Goal: Information Seeking & Learning: Check status

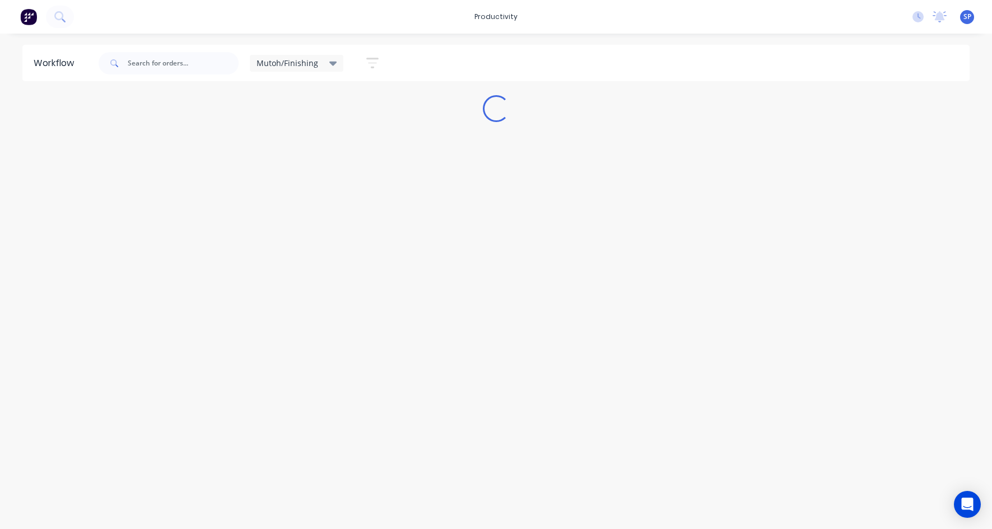
click at [326, 62] on div "Mutoh/Finishing" at bounding box center [297, 63] width 81 height 10
click at [273, 147] on button "None" at bounding box center [317, 146] width 119 height 13
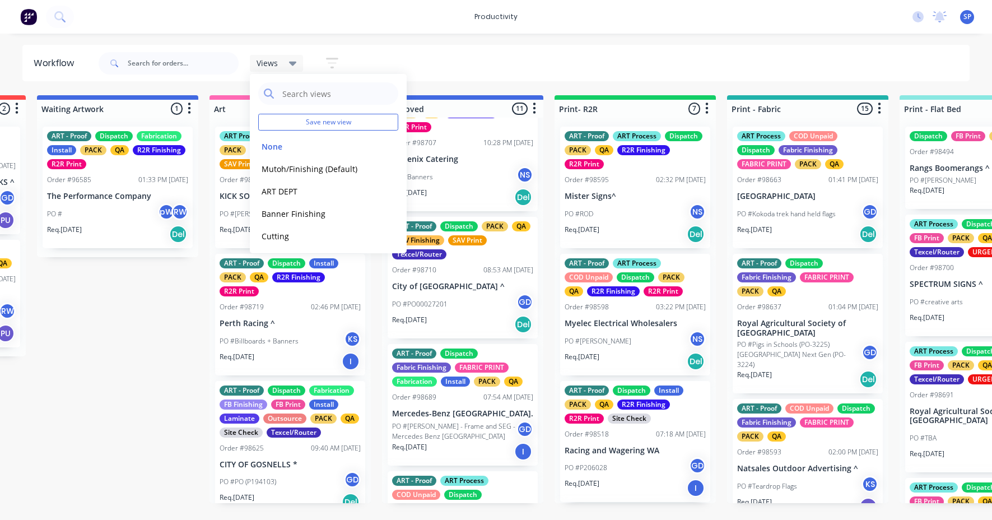
scroll to position [840, 0]
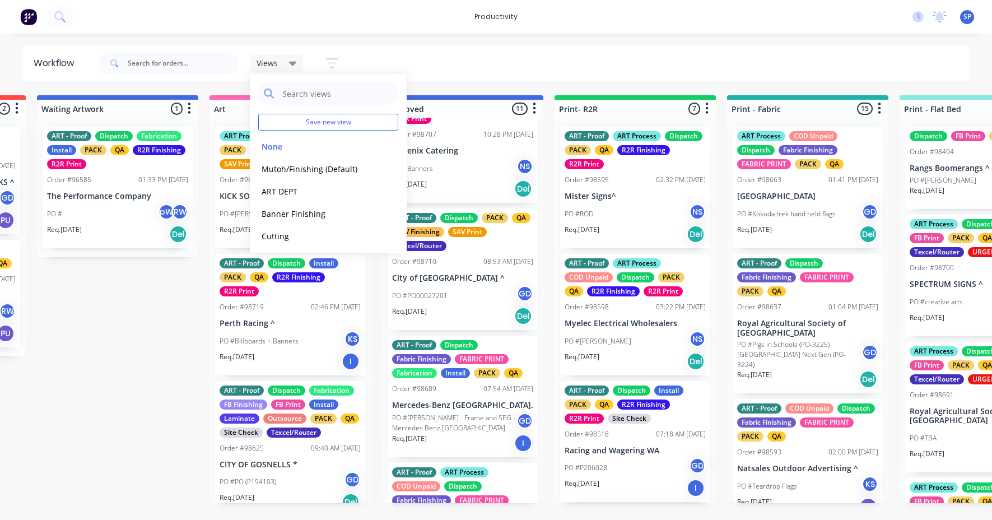
click at [426, 274] on p "City of [GEOGRAPHIC_DATA] ^" at bounding box center [462, 278] width 141 height 10
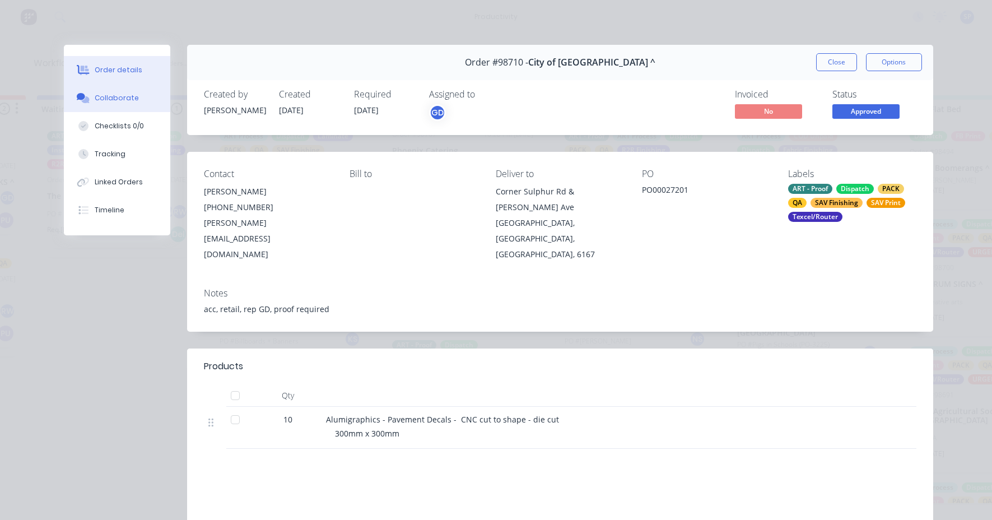
click at [110, 96] on div "Collaborate" at bounding box center [117, 98] width 44 height 10
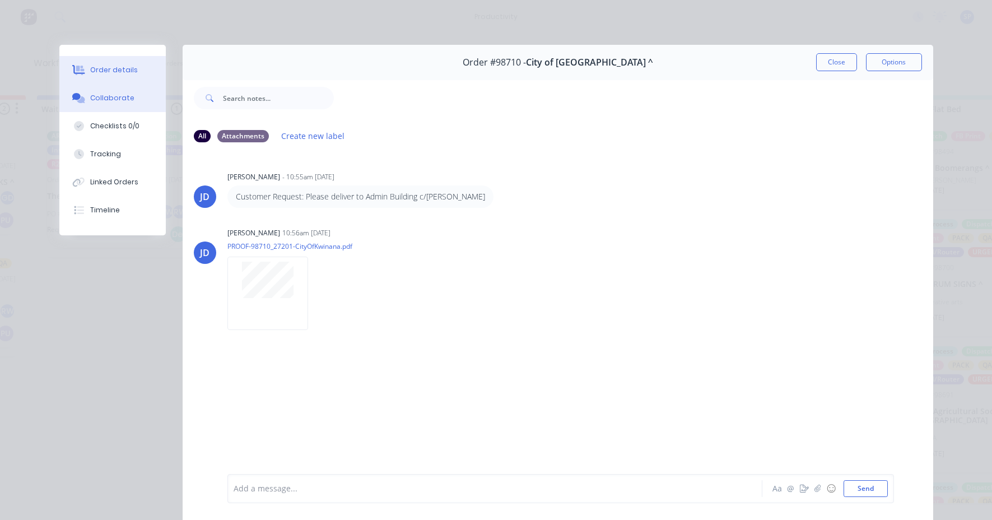
click at [99, 67] on div "Order details" at bounding box center [114, 70] width 48 height 10
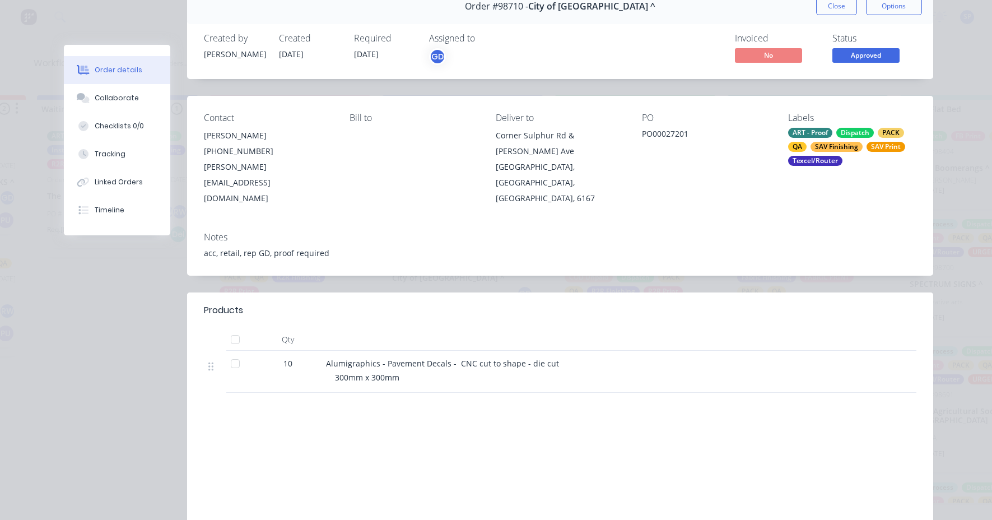
scroll to position [0, 0]
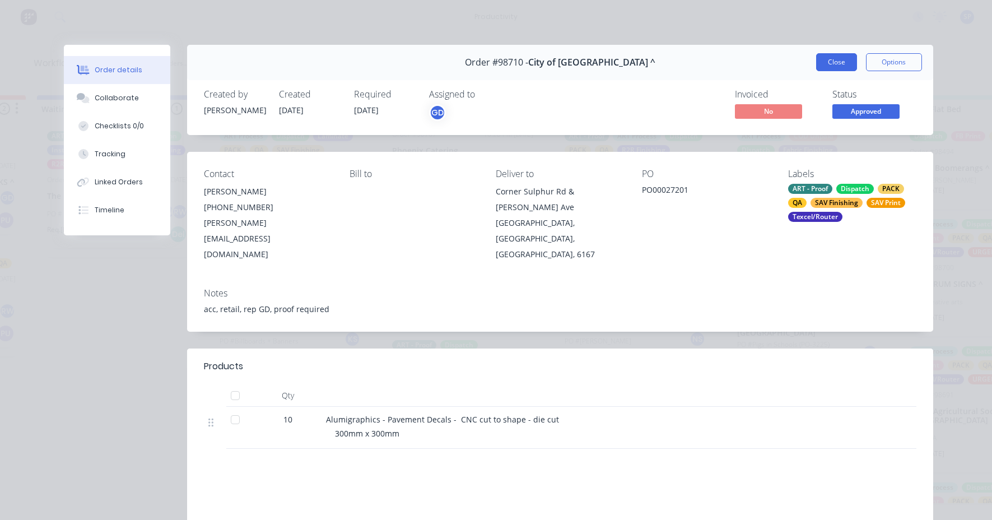
click at [832, 60] on button "Close" at bounding box center [836, 62] width 41 height 18
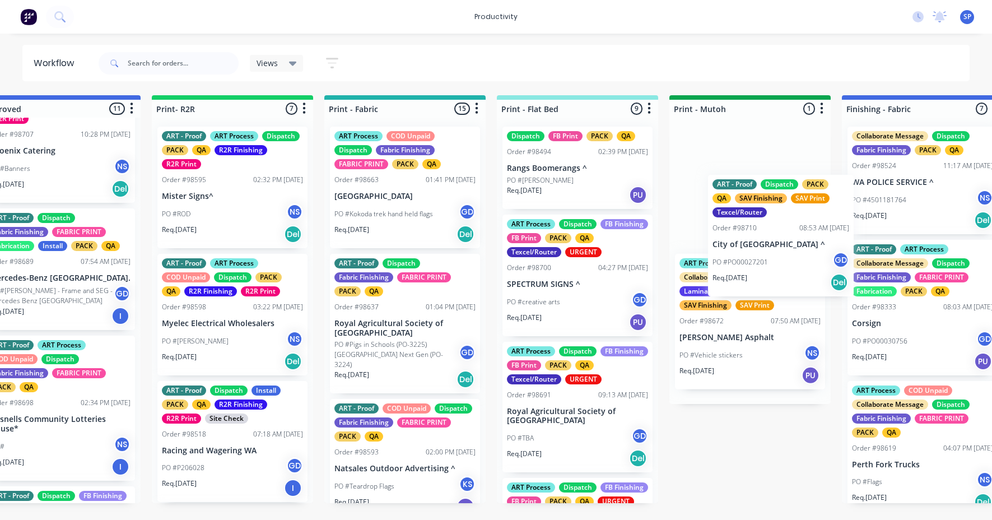
scroll to position [0, 1283]
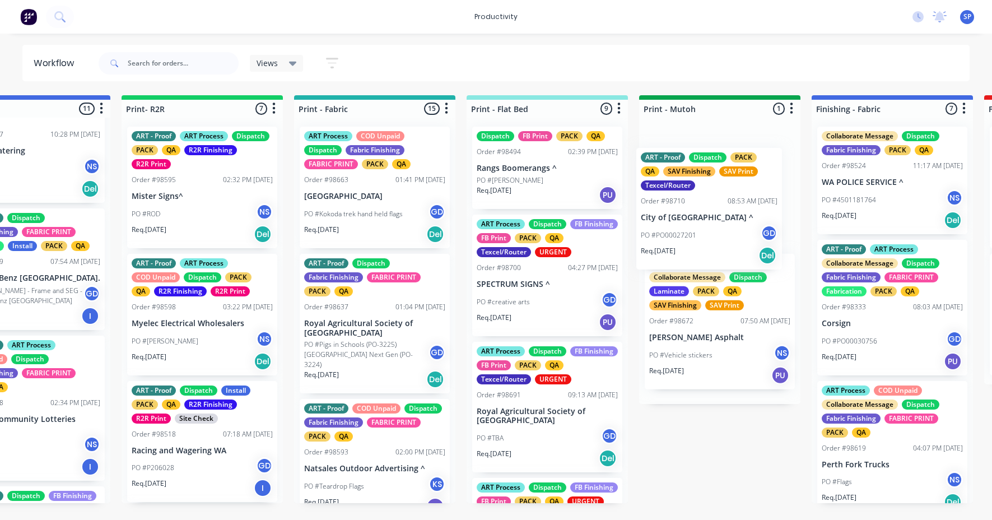
drag, startPoint x: 447, startPoint y: 287, endPoint x: 702, endPoint y: 223, distance: 263.4
click at [702, 224] on div "Submitted 5 Sort By Created date Required date Order number Customer name Most …" at bounding box center [861, 299] width 4305 height 408
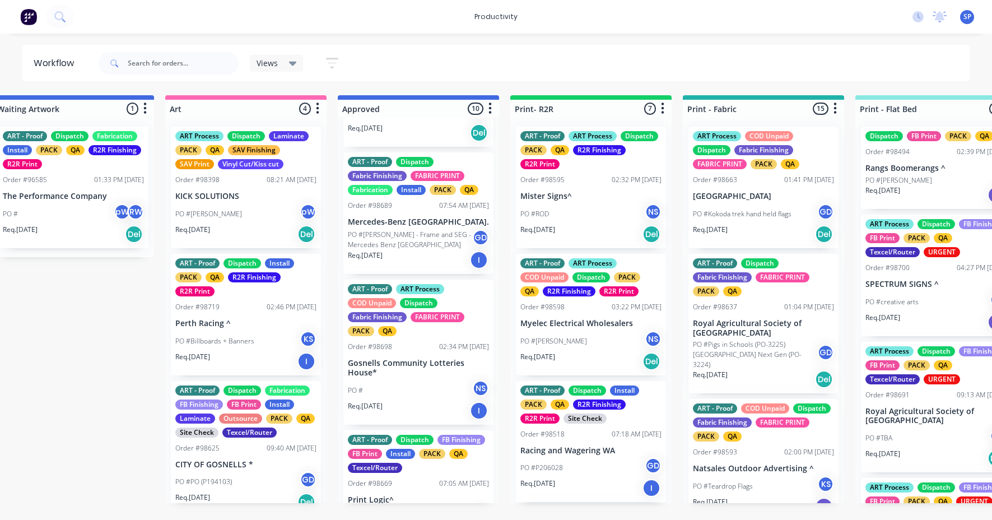
scroll to position [944, 0]
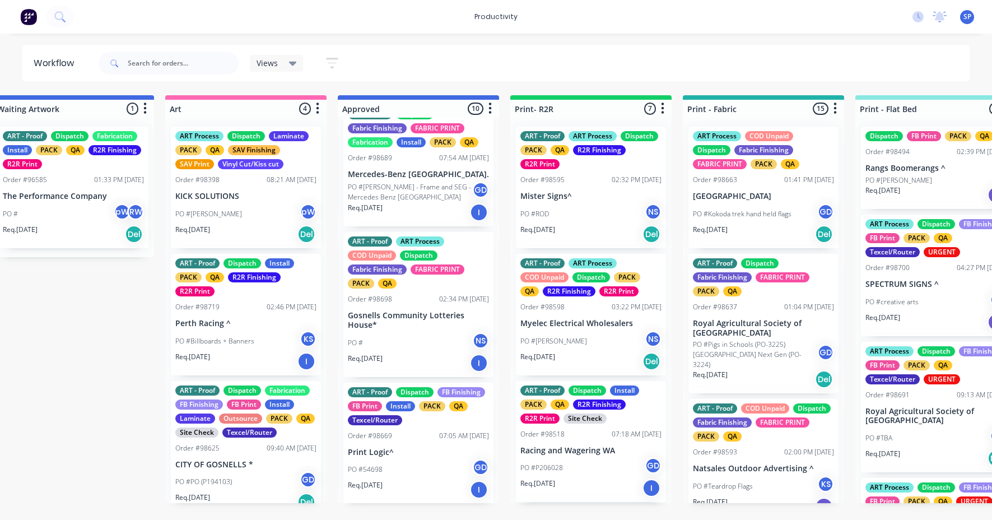
click at [415, 314] on p "Gosnells Community Lotteries House*" at bounding box center [418, 320] width 141 height 19
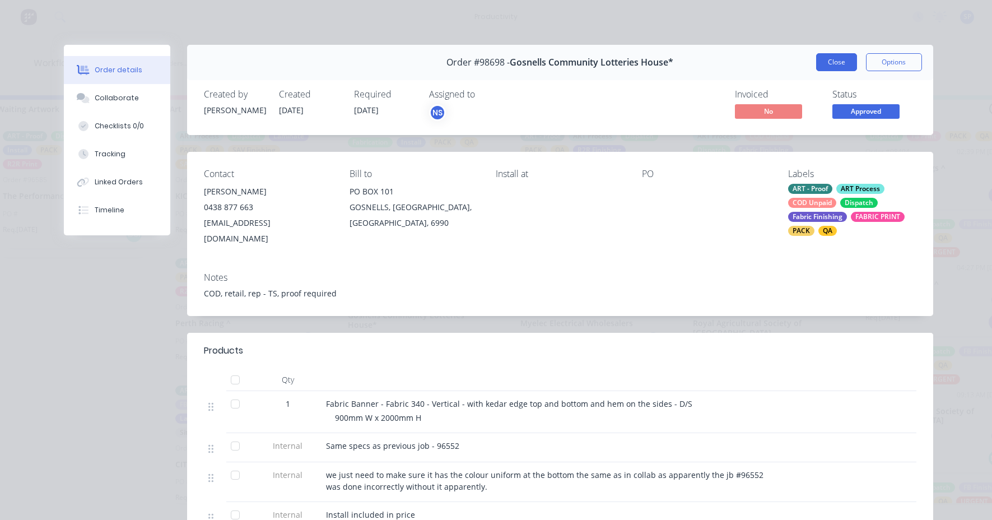
click at [821, 57] on button "Close" at bounding box center [836, 62] width 41 height 18
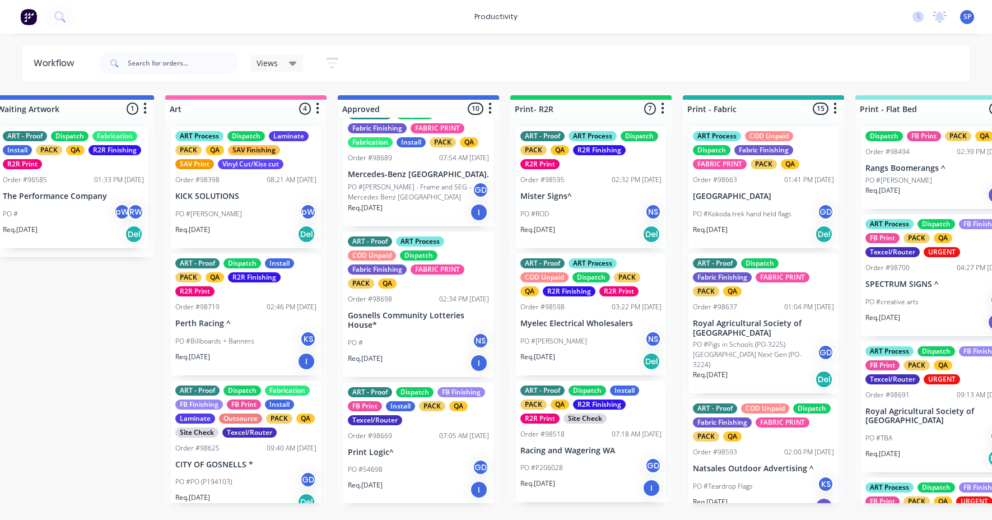
click at [383, 465] on div "PO #54698 GD" at bounding box center [418, 469] width 141 height 21
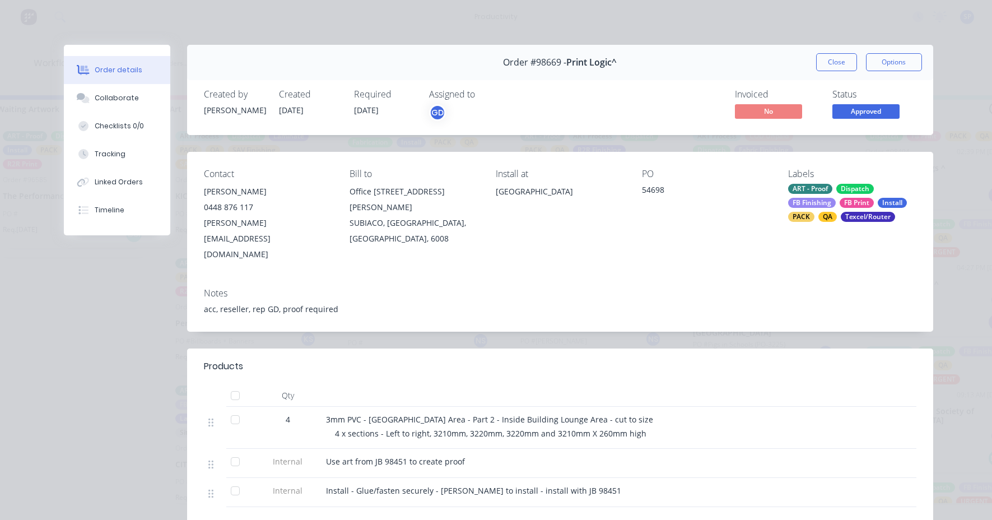
click at [835, 60] on button "Close" at bounding box center [836, 62] width 41 height 18
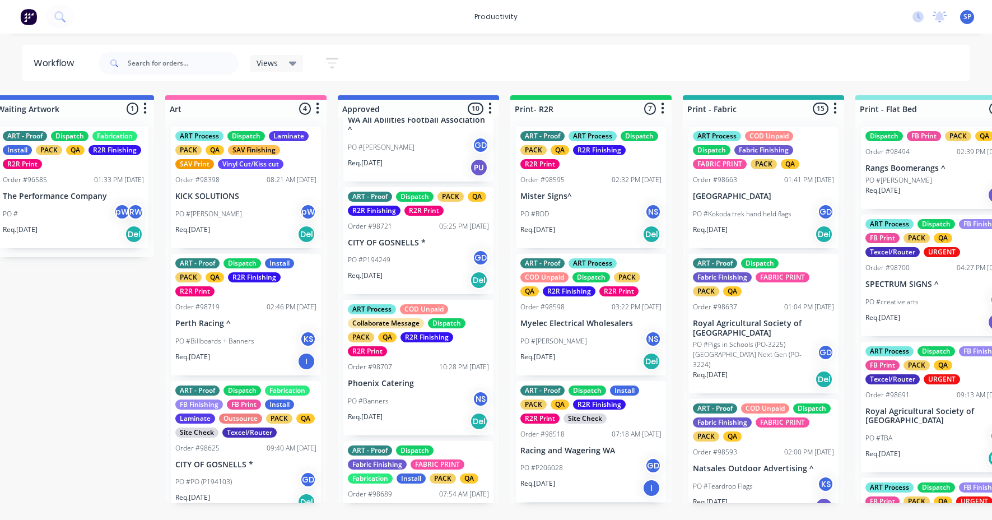
scroll to position [552, 0]
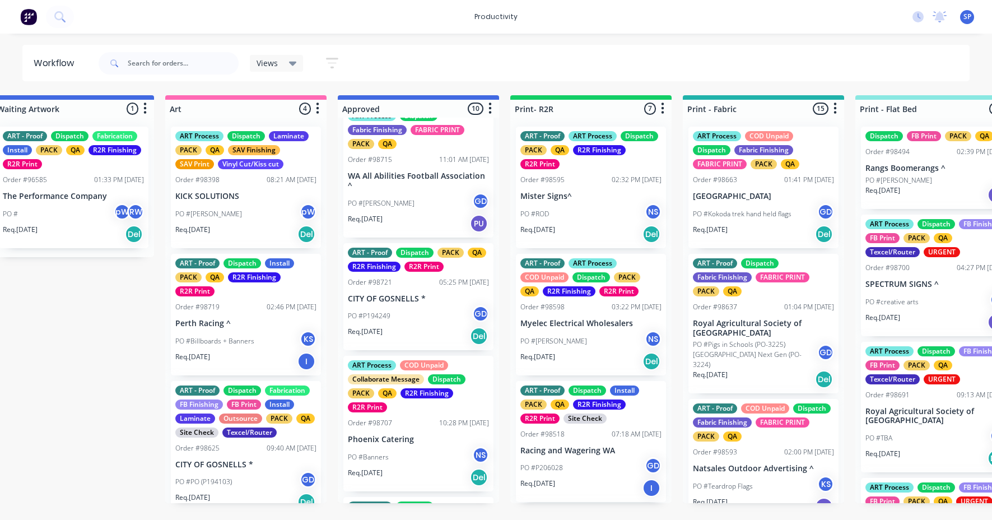
click at [418, 318] on div "PO #P194249 GD" at bounding box center [418, 315] width 141 height 21
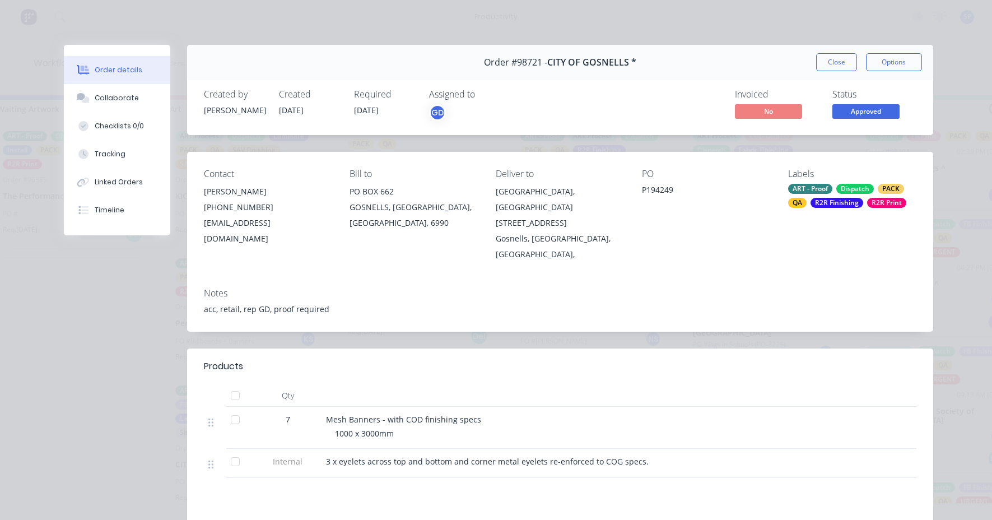
drag, startPoint x: 826, startPoint y: 67, endPoint x: 795, endPoint y: 83, distance: 34.3
click at [825, 67] on button "Close" at bounding box center [836, 62] width 41 height 18
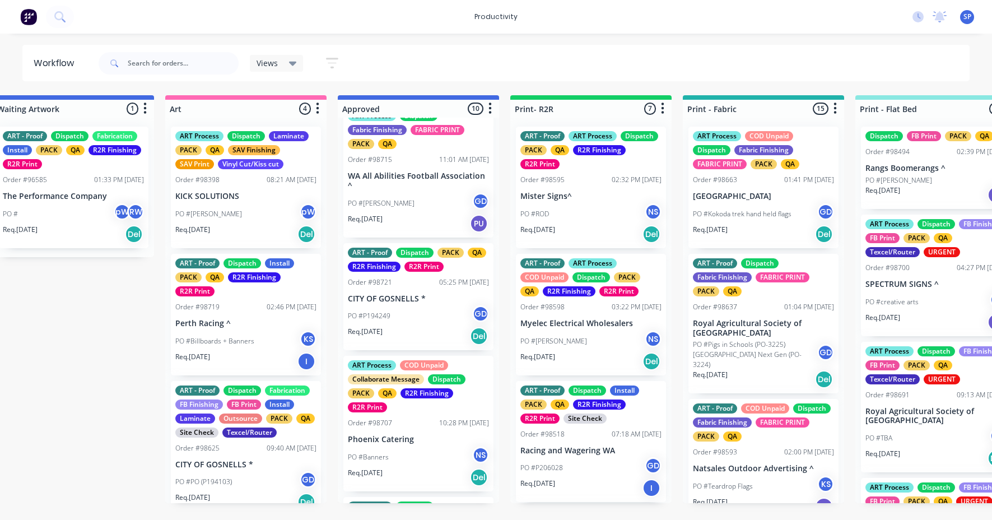
scroll to position [496, 0]
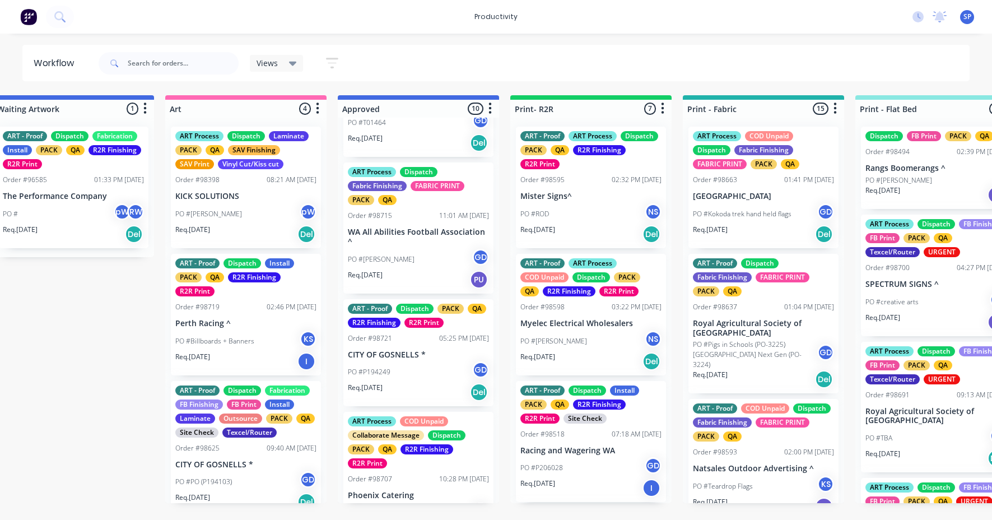
click at [407, 259] on p "PO #[PERSON_NAME]" at bounding box center [381, 259] width 67 height 10
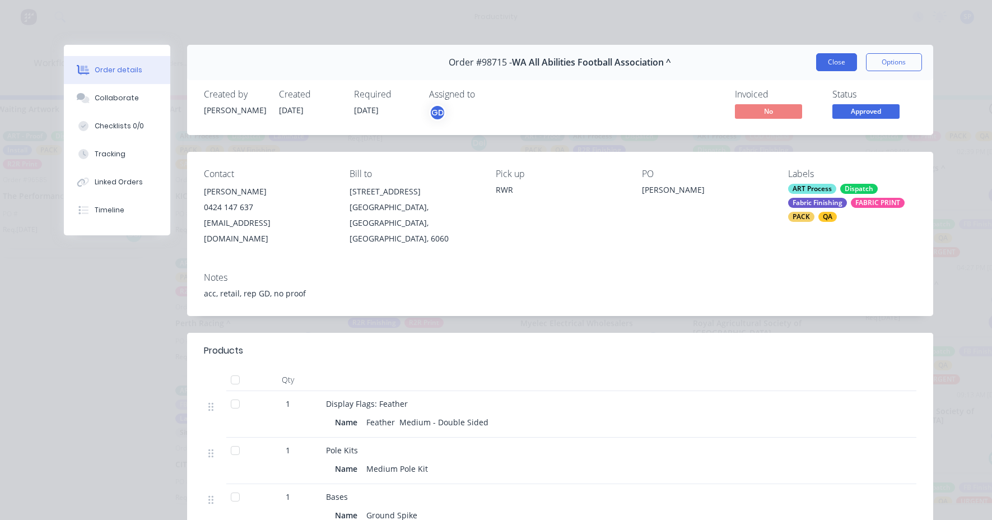
click at [836, 64] on button "Close" at bounding box center [836, 62] width 41 height 18
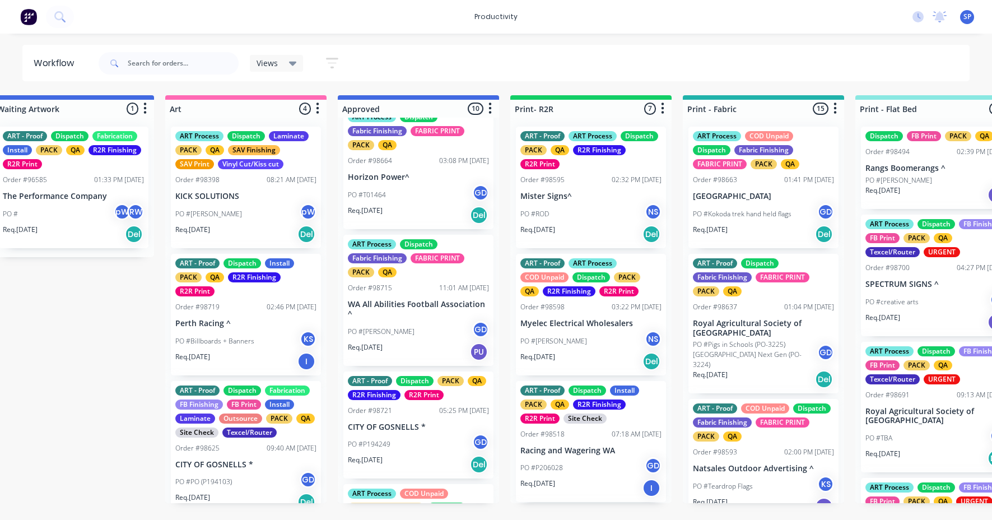
scroll to position [328, 0]
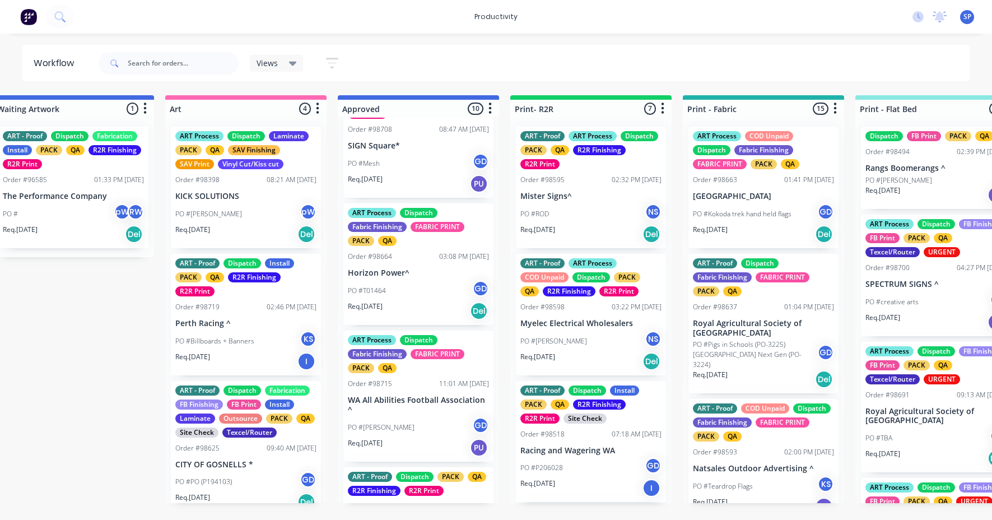
click at [396, 272] on p "Horizon Power^" at bounding box center [418, 273] width 141 height 10
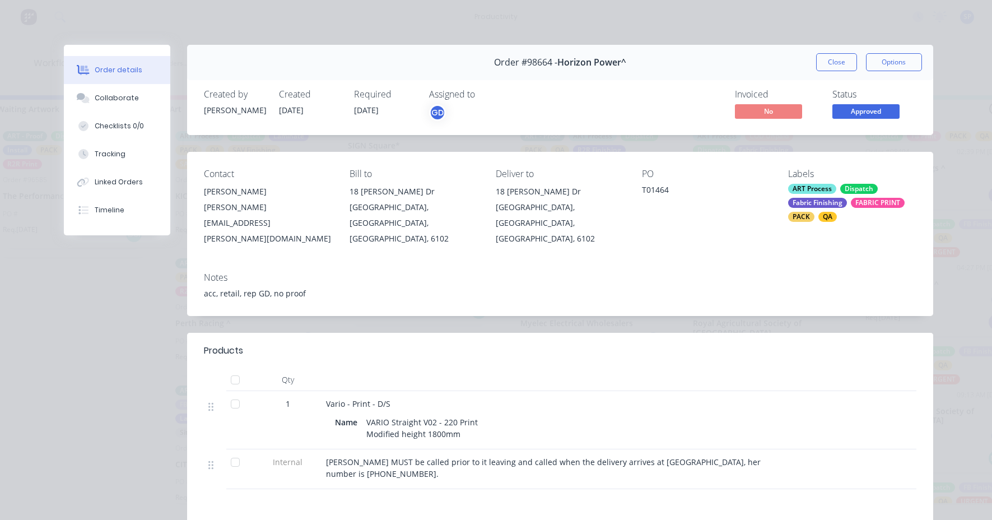
drag, startPoint x: 832, startPoint y: 57, endPoint x: 685, endPoint y: 106, distance: 154.6
click at [831, 57] on button "Close" at bounding box center [836, 62] width 41 height 18
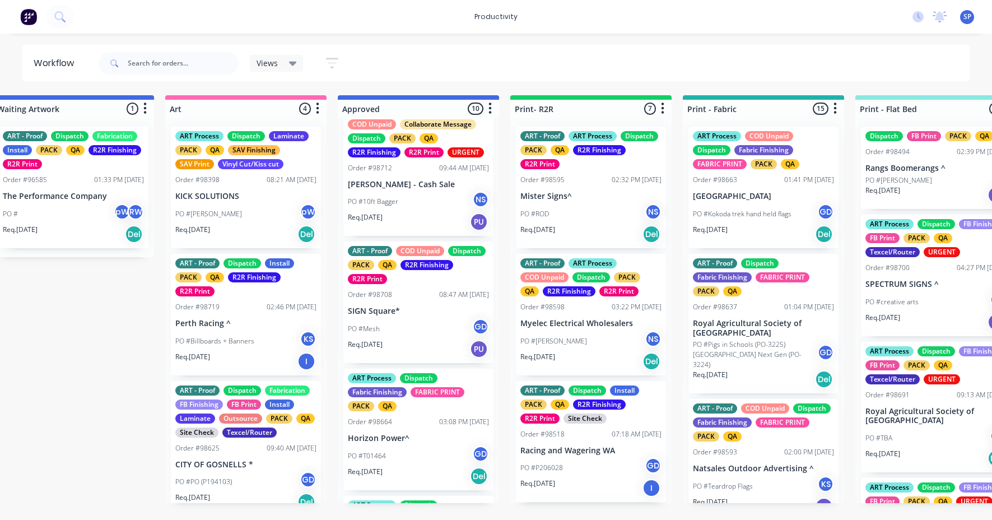
scroll to position [160, 0]
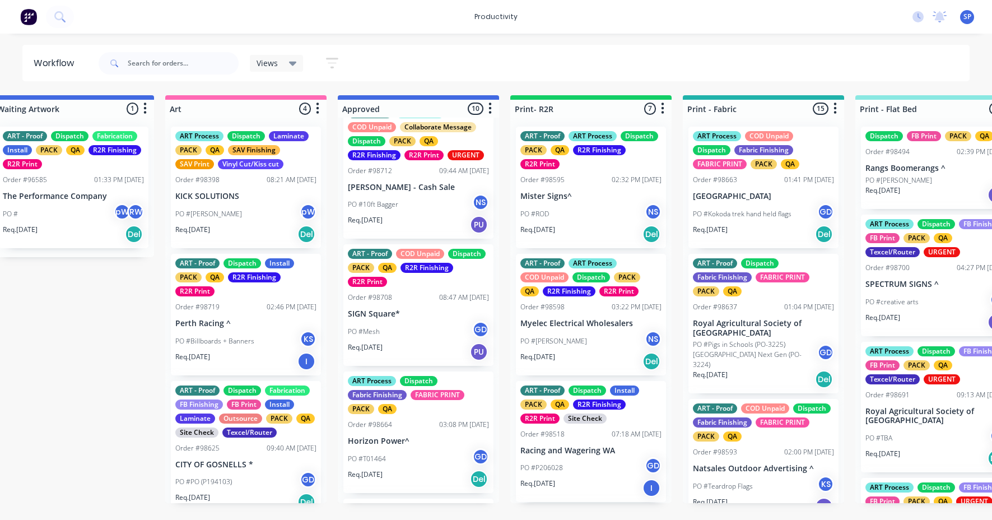
click at [395, 309] on p "SIGN Square*" at bounding box center [418, 314] width 141 height 10
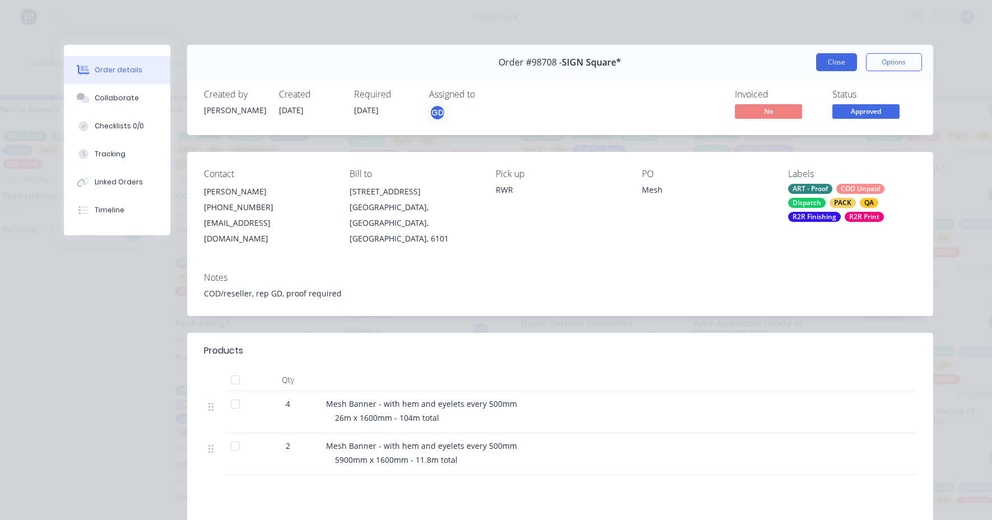
click at [827, 58] on button "Close" at bounding box center [836, 62] width 41 height 18
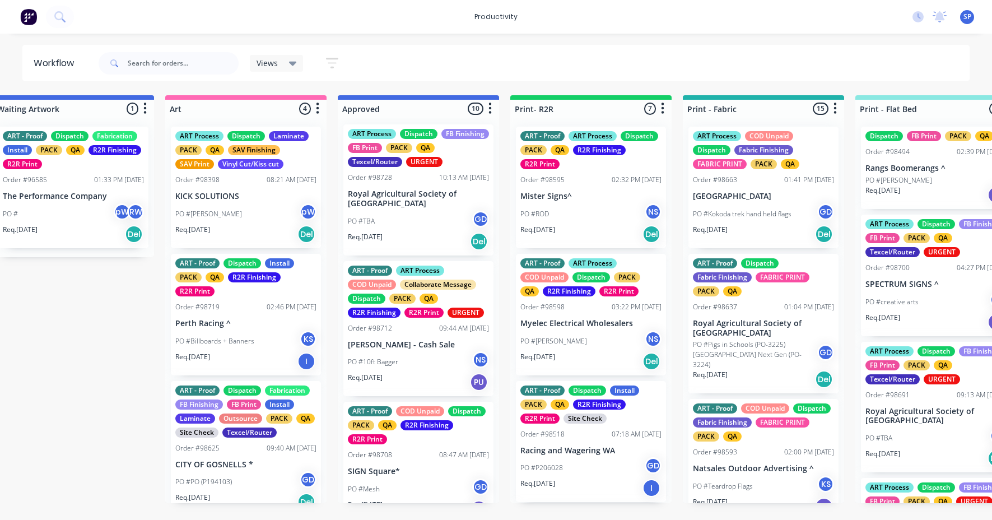
scroll to position [0, 0]
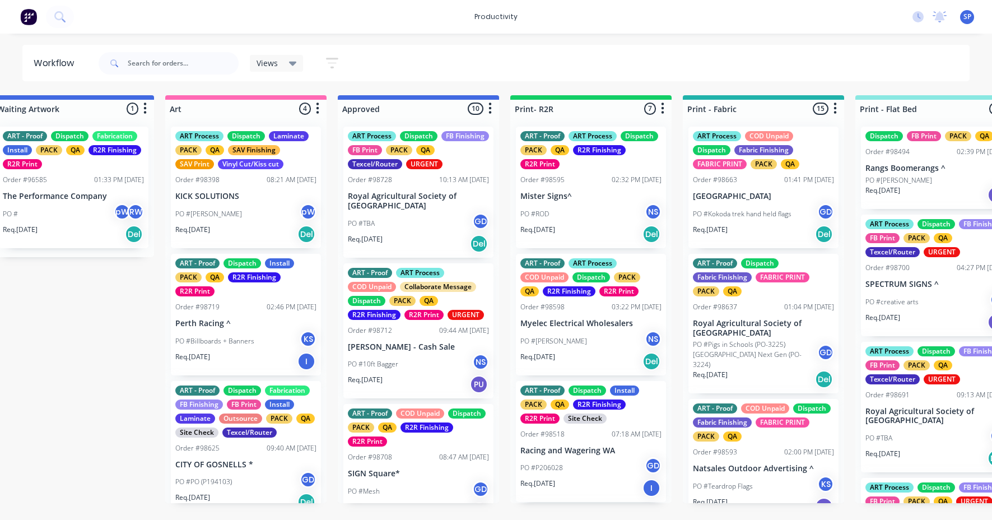
click at [391, 350] on p "[PERSON_NAME] - Cash Sale" at bounding box center [418, 347] width 141 height 10
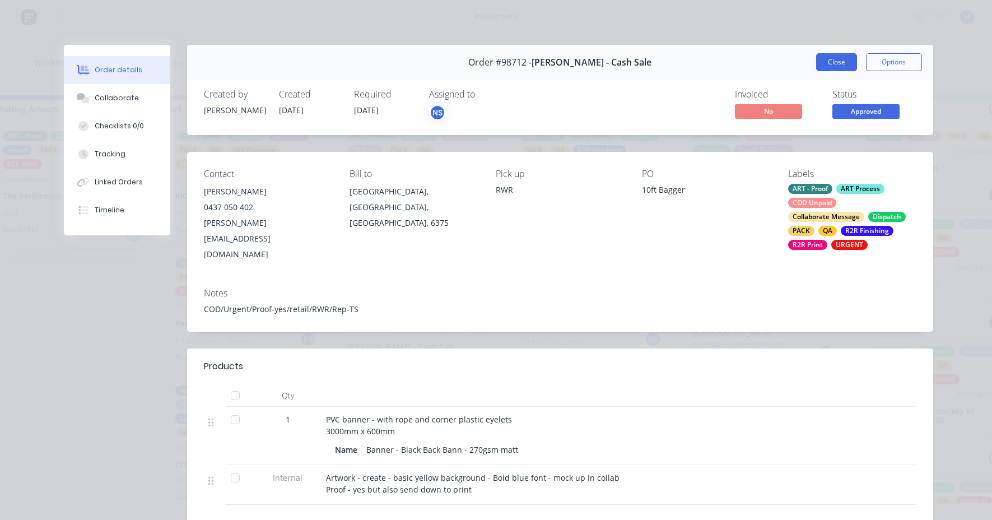
click at [836, 59] on button "Close" at bounding box center [836, 62] width 41 height 18
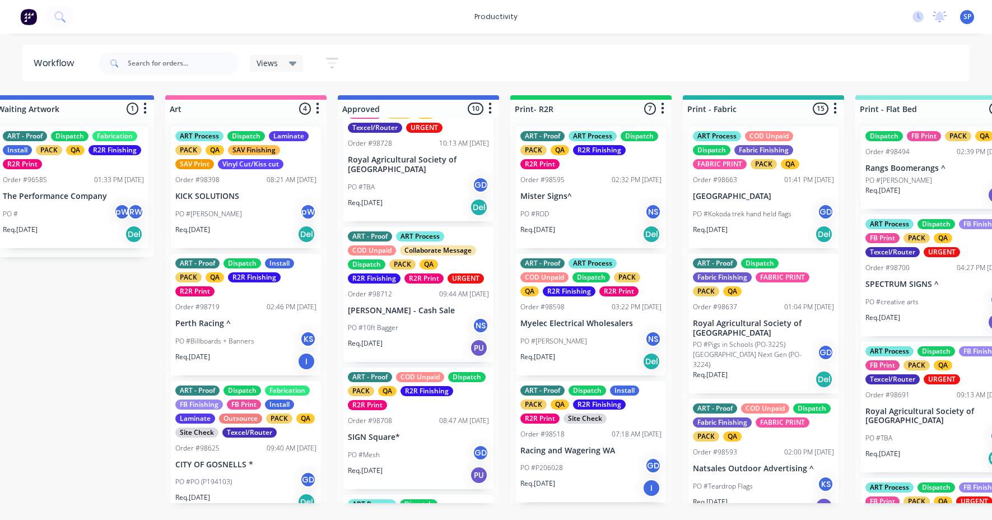
scroll to position [56, 0]
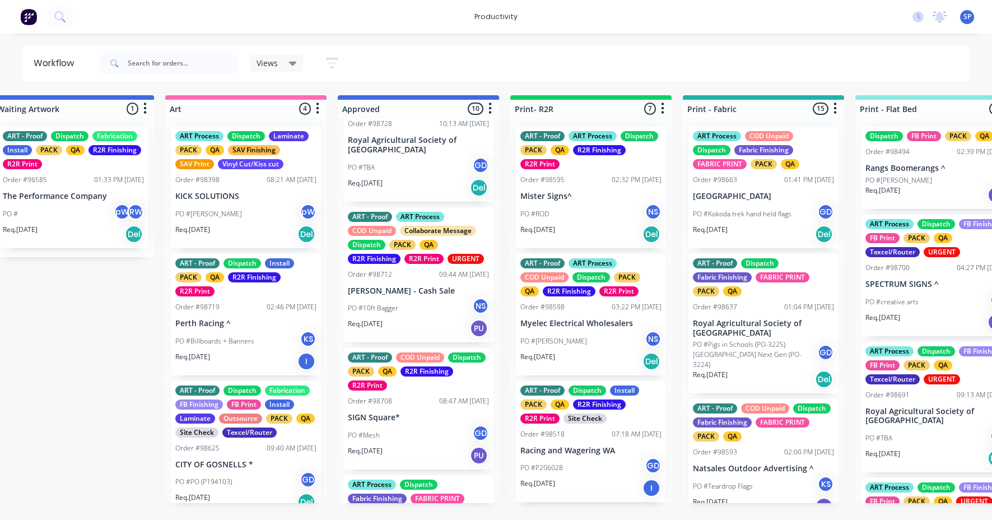
click at [421, 170] on div "PO #TBA GD" at bounding box center [418, 167] width 141 height 21
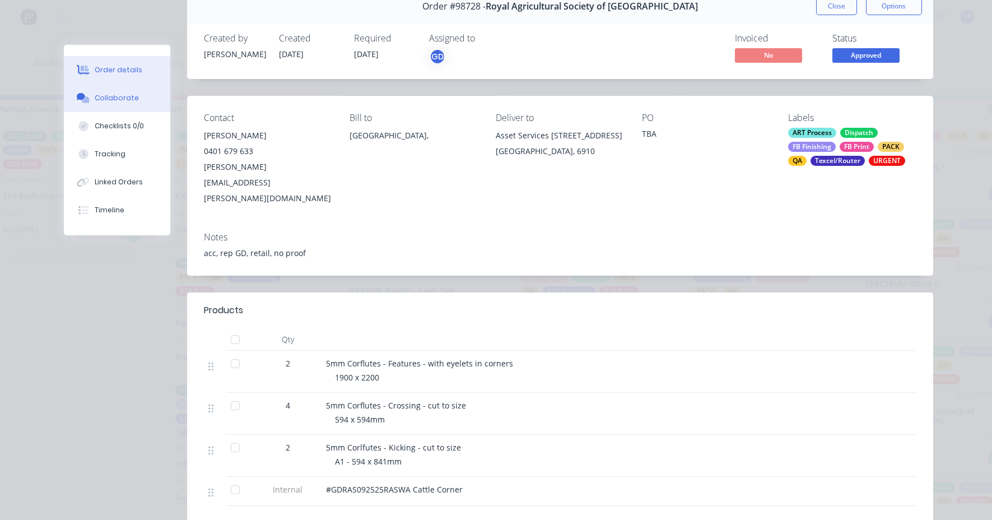
click at [103, 93] on div "Collaborate" at bounding box center [117, 98] width 44 height 10
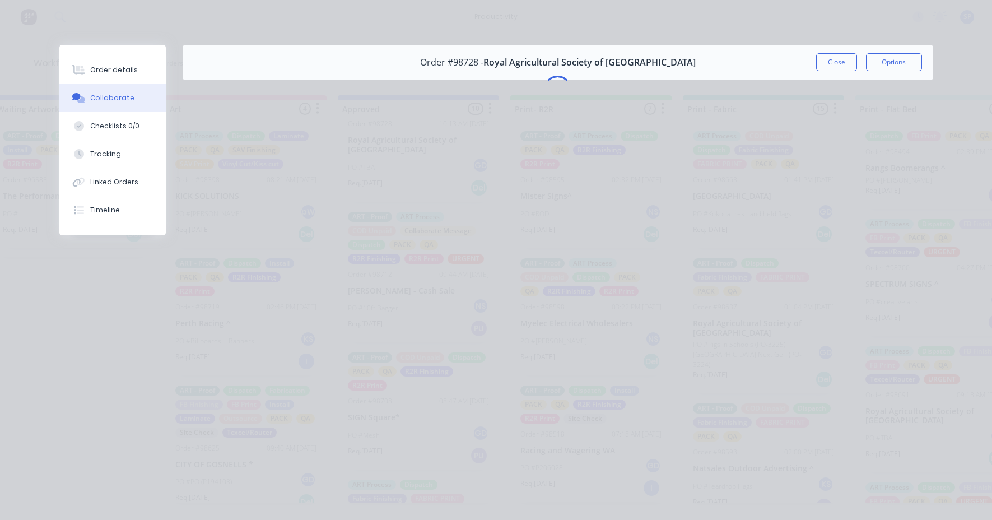
scroll to position [0, 0]
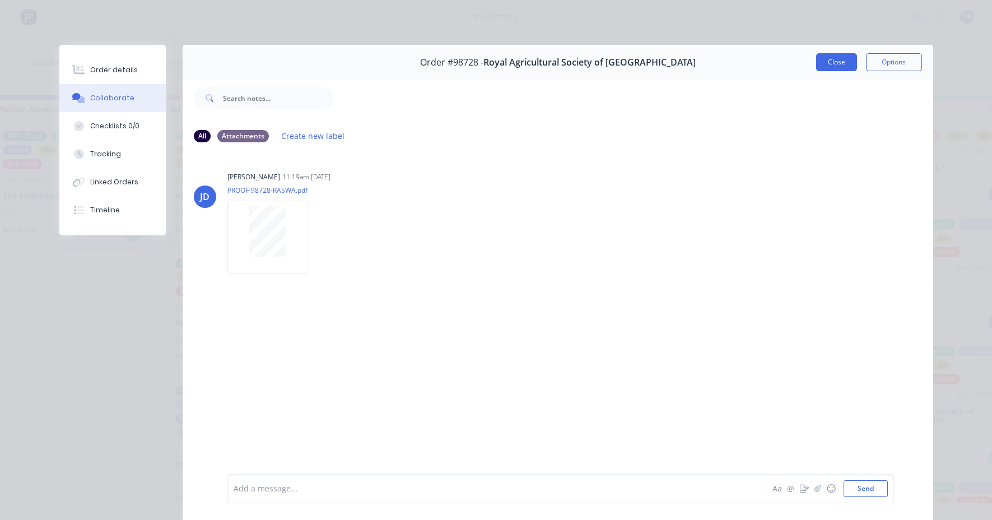
click at [820, 66] on button "Close" at bounding box center [836, 62] width 41 height 18
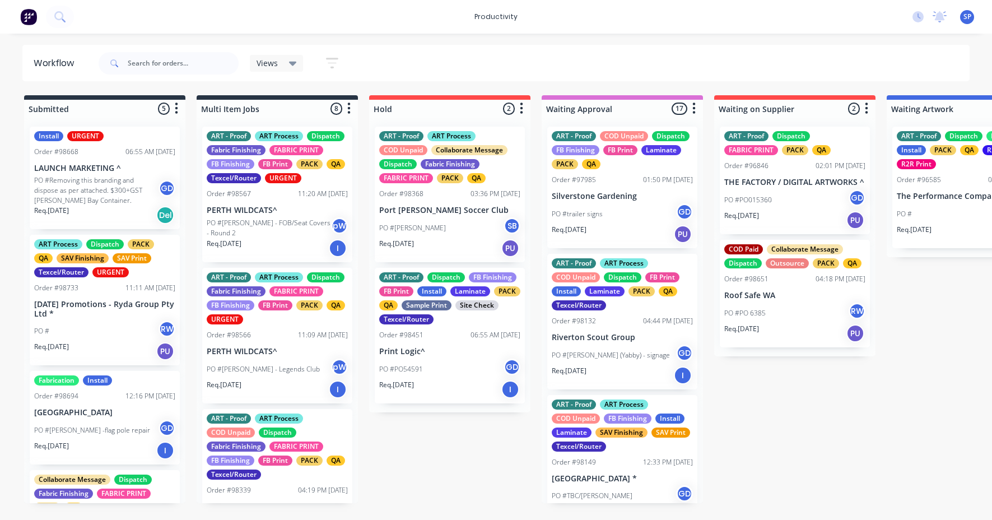
click at [102, 188] on p "PO #Removing this branding and dispose as per attached. $300+GST [PERSON_NAME] …" at bounding box center [96, 190] width 124 height 30
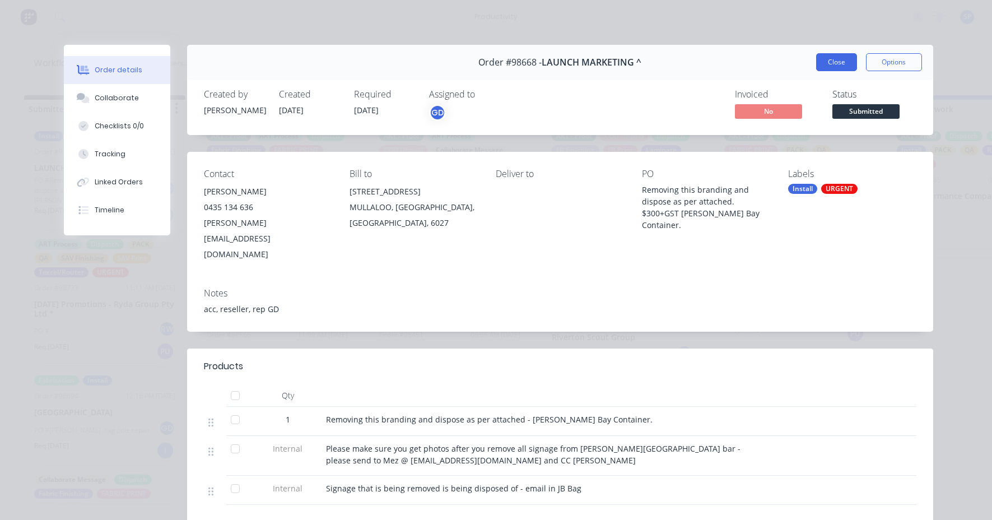
click at [826, 60] on button "Close" at bounding box center [836, 62] width 41 height 18
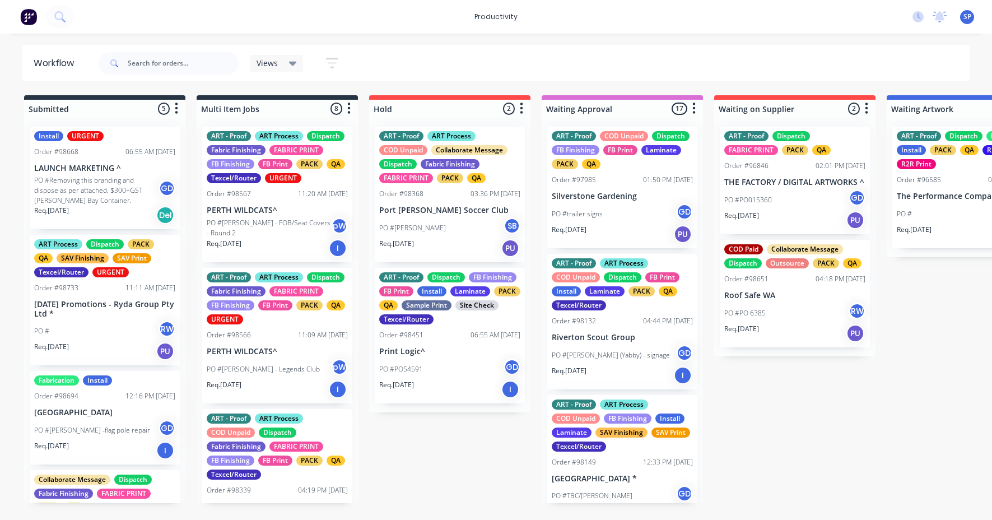
scroll to position [56, 0]
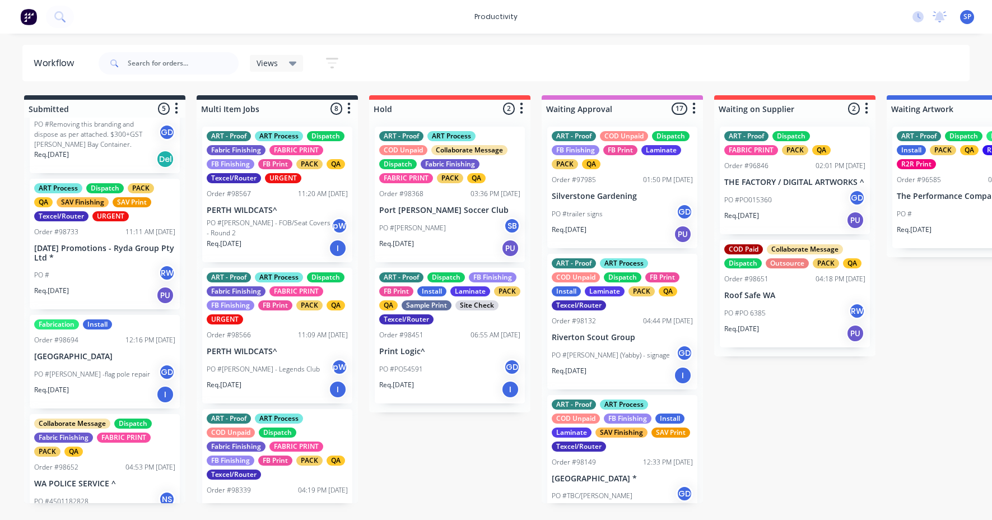
click at [81, 255] on p "[DATE] Promotions - Ryda Group Pty Ltd *" at bounding box center [104, 253] width 141 height 19
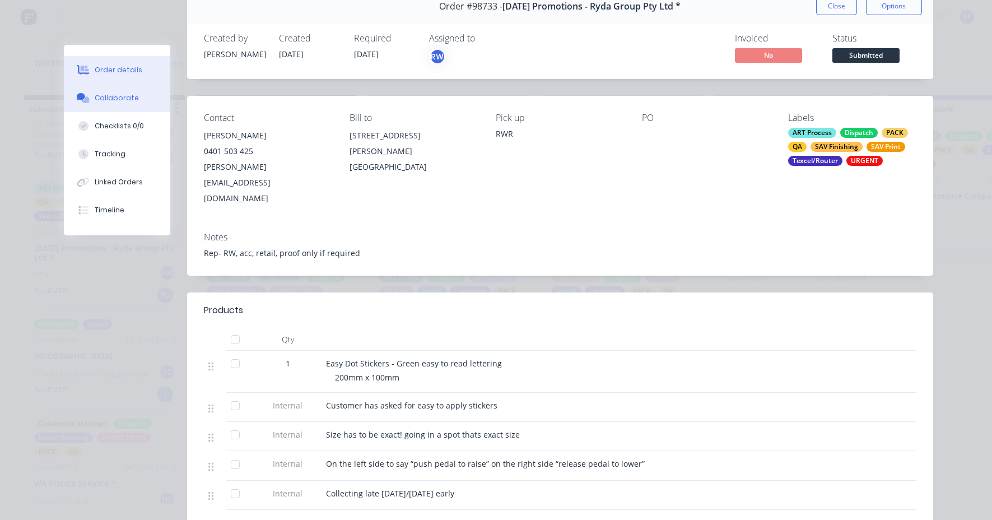
click at [113, 95] on div "Collaborate" at bounding box center [117, 98] width 44 height 10
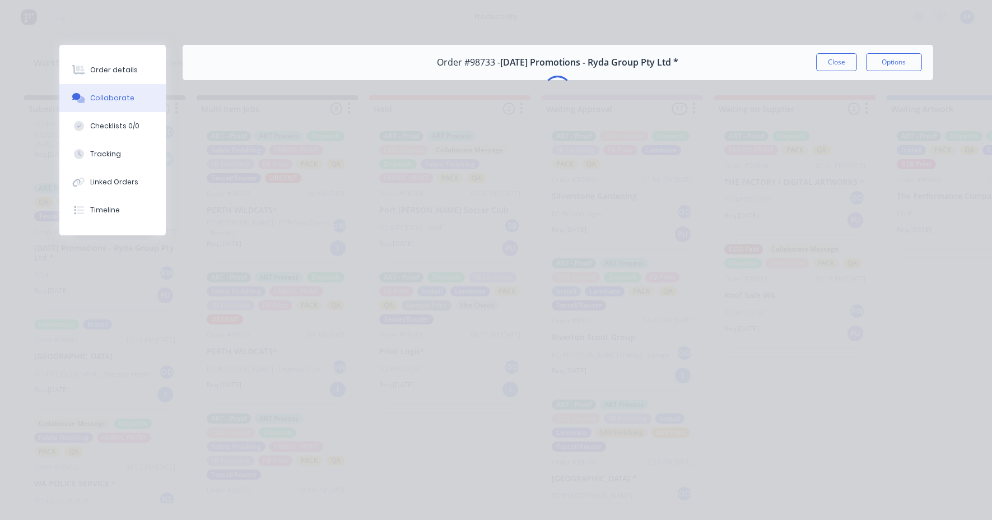
scroll to position [0, 0]
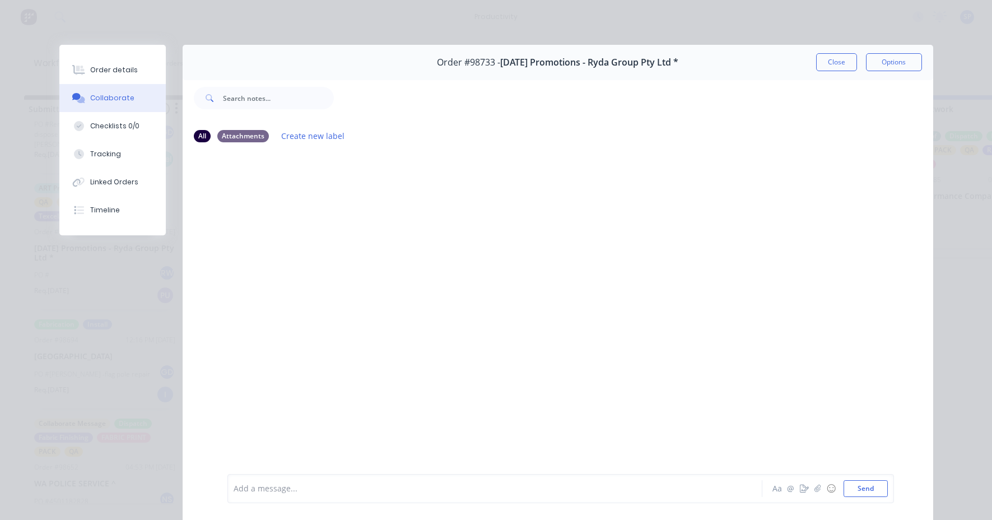
click at [821, 57] on button "Close" at bounding box center [836, 62] width 41 height 18
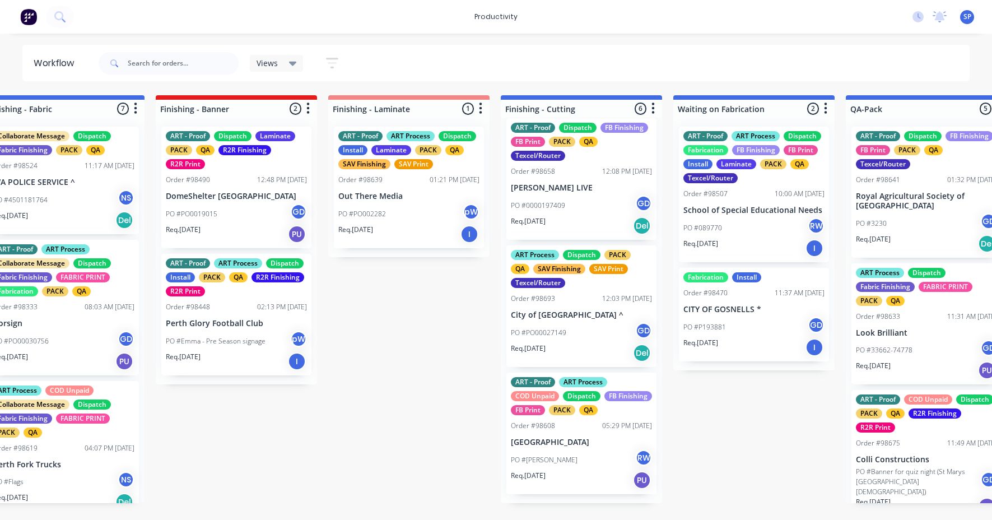
scroll to position [422, 0]
